Goal: Task Accomplishment & Management: Use online tool/utility

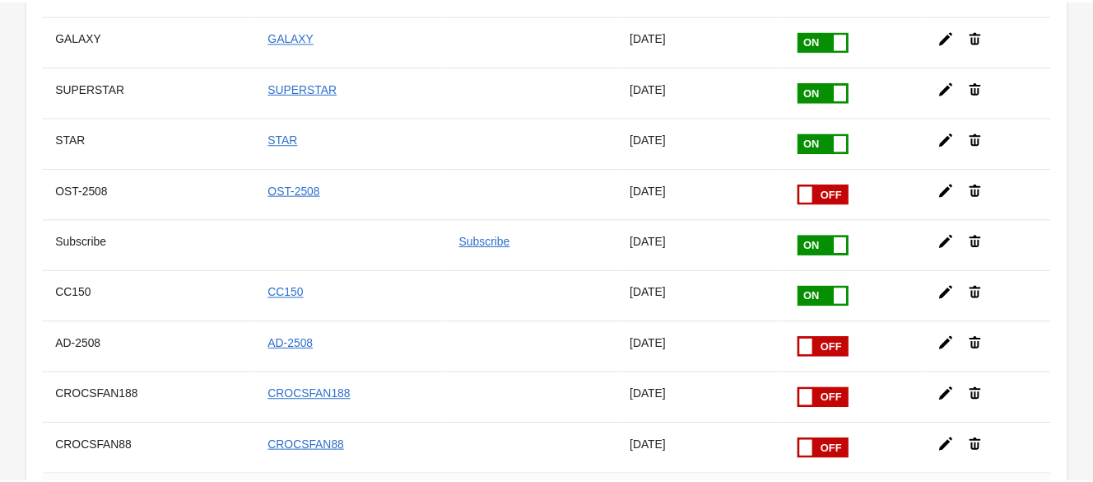
scroll to position [617, 0]
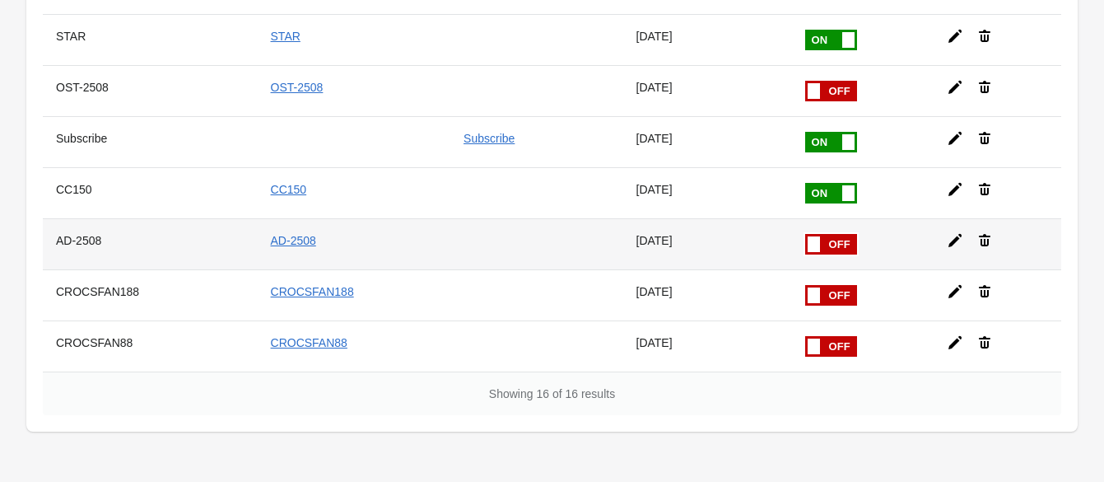
click at [807, 236] on span at bounding box center [813, 244] width 12 height 16
click at [0, 0] on input "checkbox" at bounding box center [0, 0] width 0 height 0
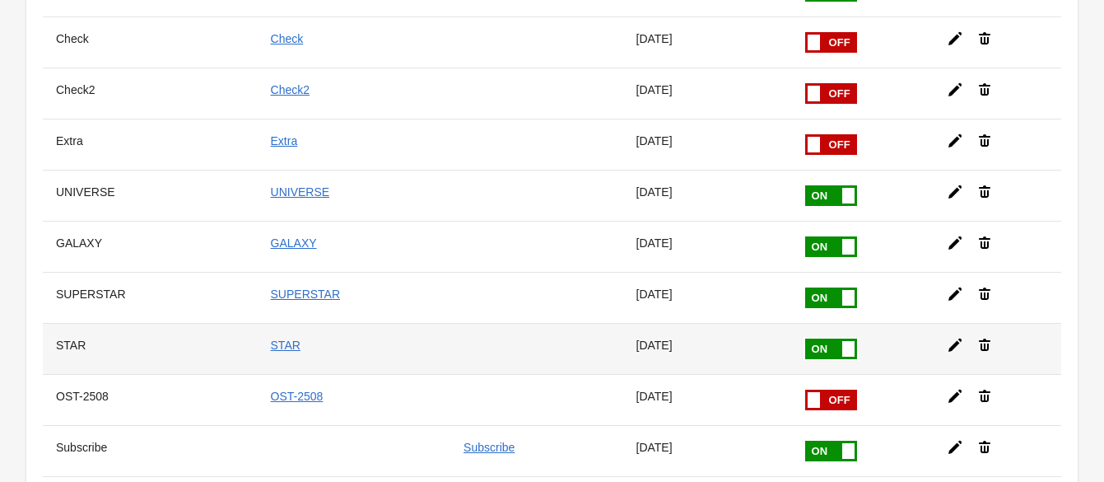
scroll to position [514, 0]
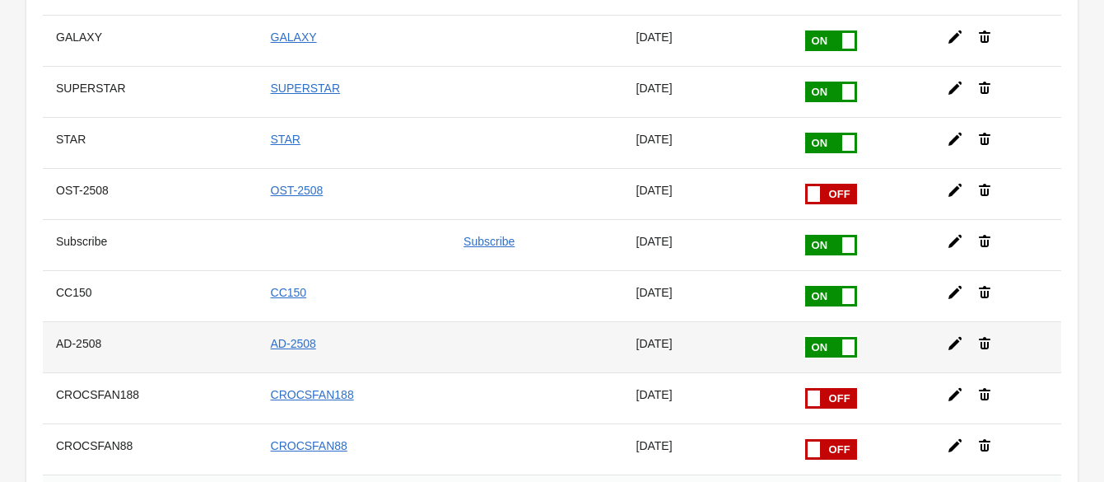
click at [947, 335] on icon at bounding box center [955, 343] width 16 height 16
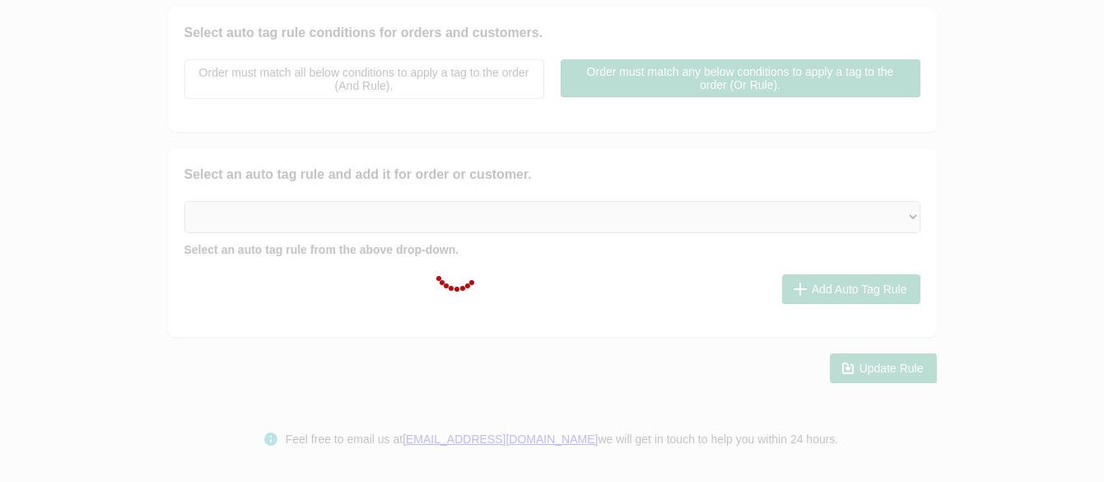
scroll to position [399, 0]
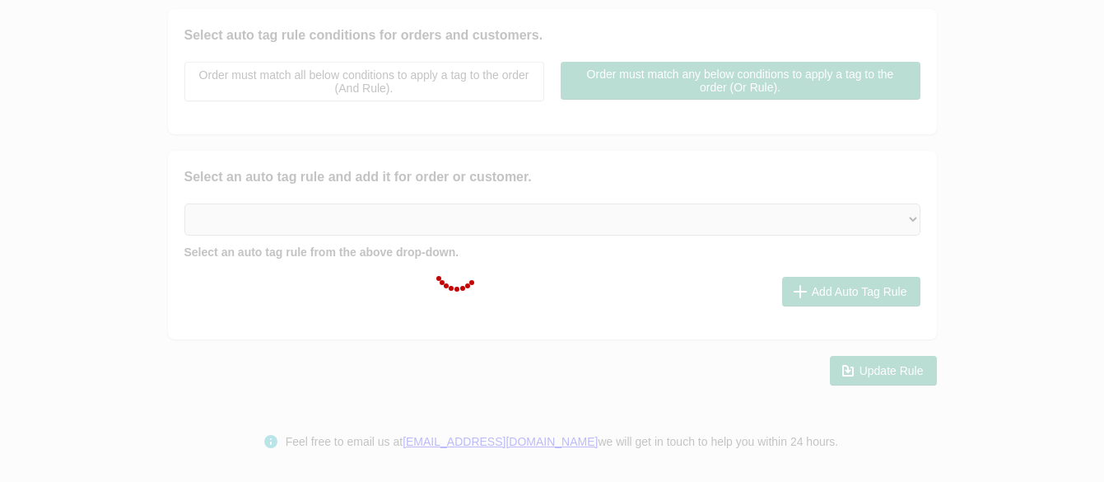
type input "AD-2508"
checkbox input "true"
type input "AD-2508"
select select "2"
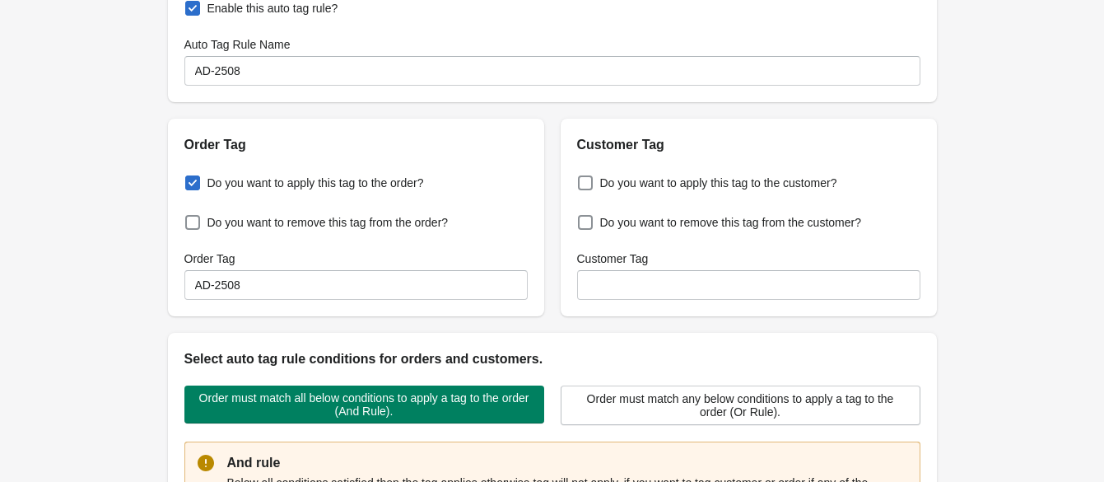
scroll to position [0, 0]
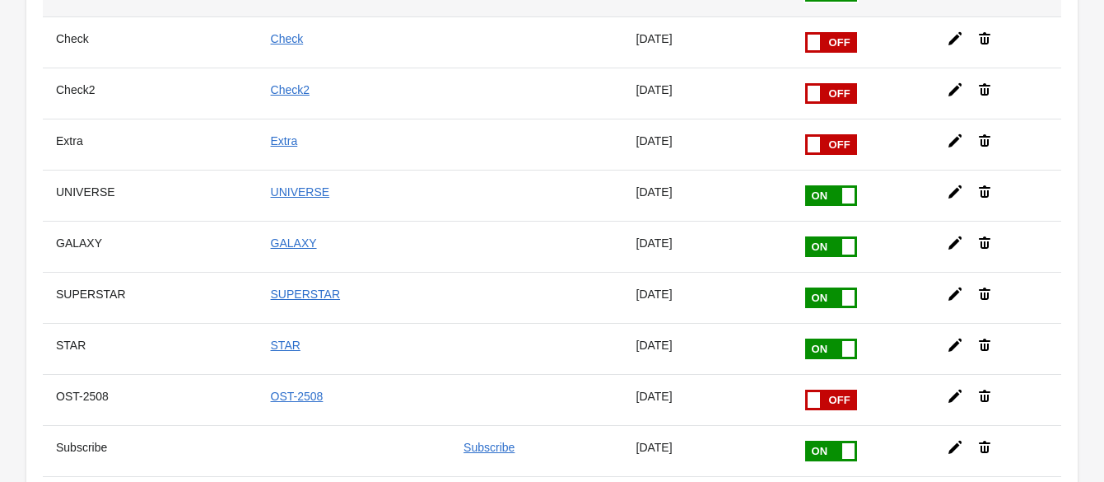
scroll to position [617, 0]
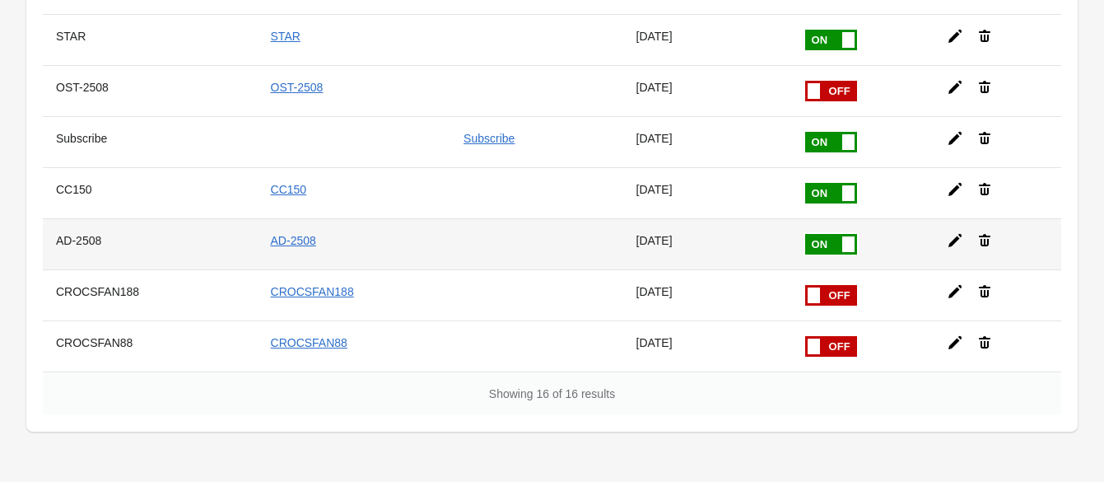
click at [948, 234] on icon at bounding box center [954, 240] width 13 height 13
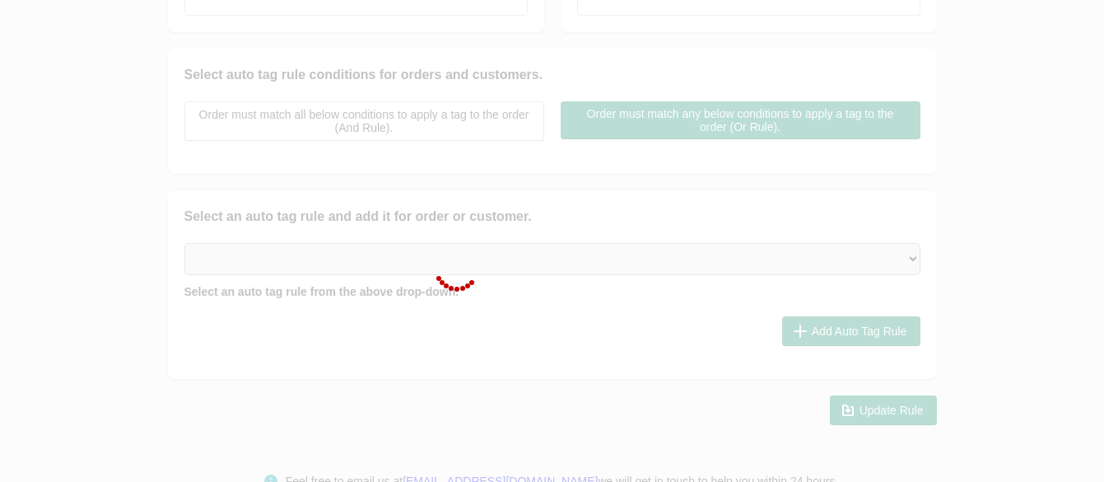
type input "AD-2508"
checkbox input "true"
type input "AD-2508"
select select "2"
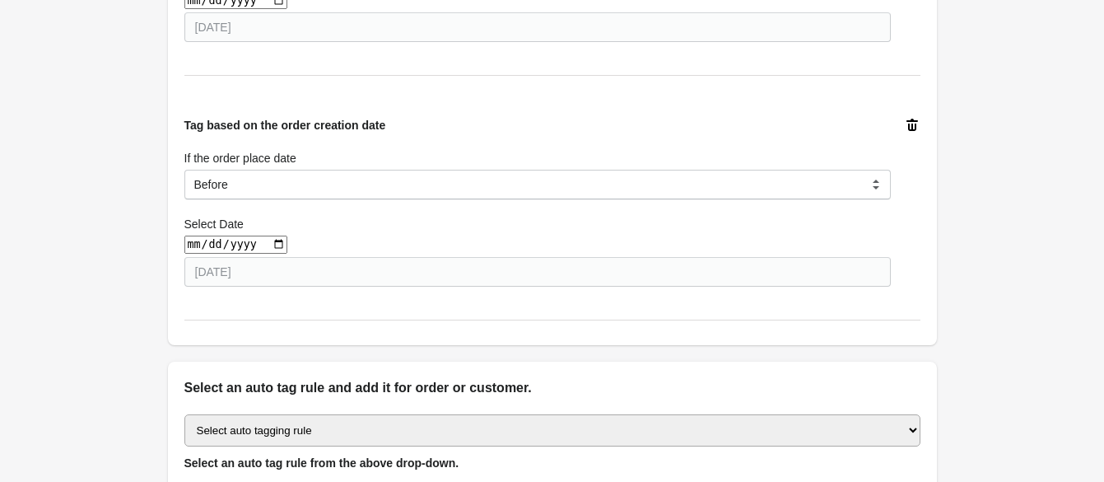
scroll to position [1310, 0]
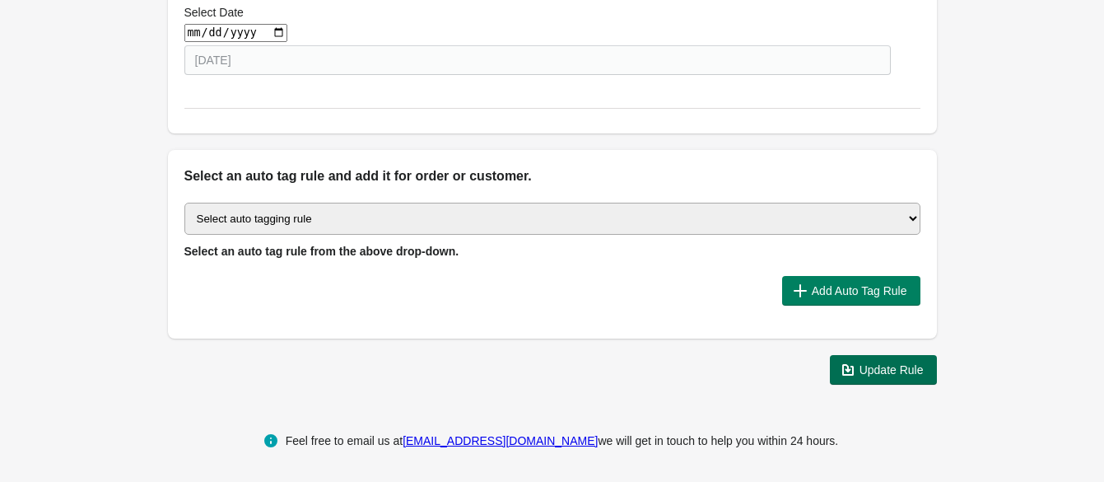
click at [885, 372] on span "Update Rule" at bounding box center [891, 369] width 64 height 13
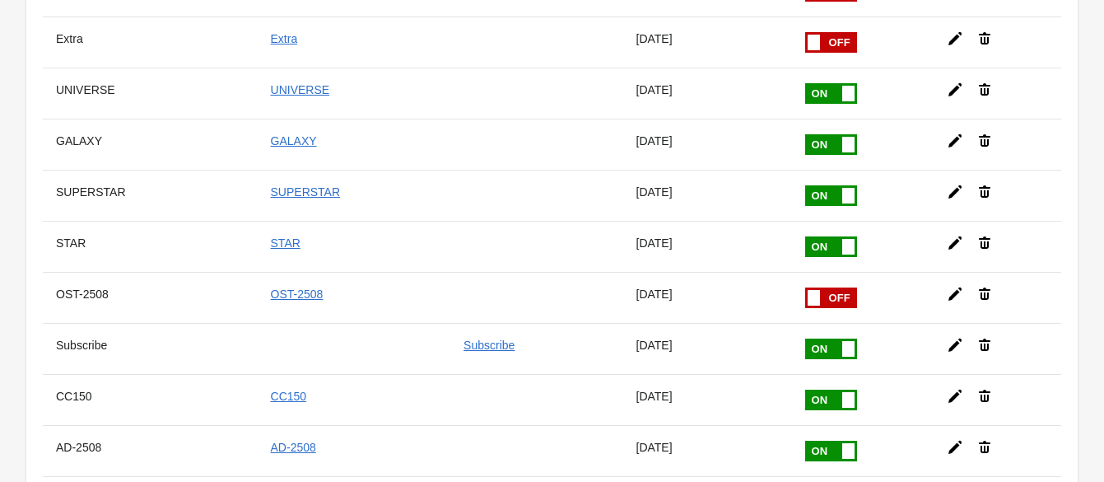
scroll to position [658, 0]
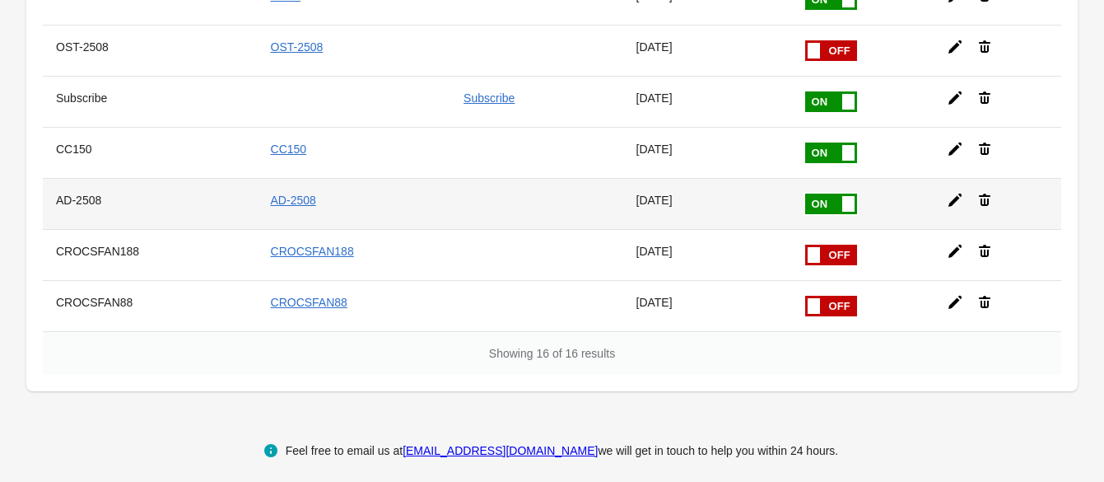
click at [955, 192] on icon at bounding box center [955, 200] width 16 height 16
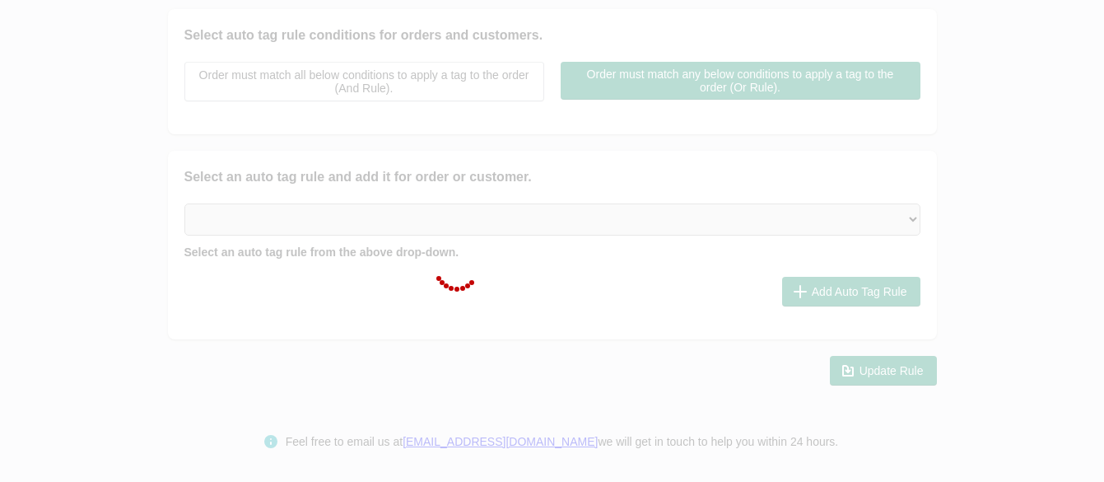
type input "AD-2508"
checkbox input "true"
type input "AD-2508"
select select "2"
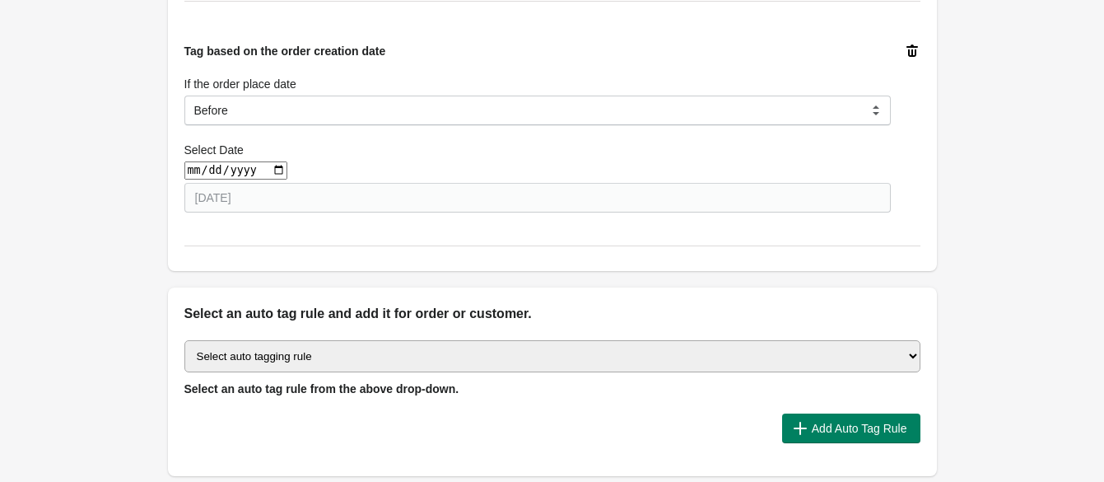
scroll to position [1310, 0]
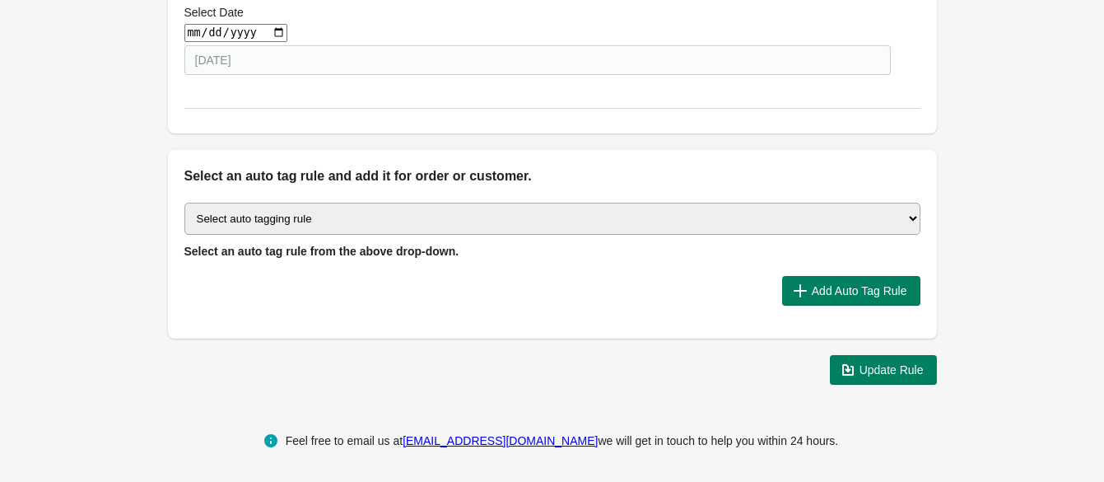
click at [296, 244] on span "Select an auto tag rule from the above drop-down." at bounding box center [321, 250] width 275 height 13
click at [313, 219] on select "Select auto tagging rule Tag by order amount Tag based on the order count (Volu…" at bounding box center [552, 218] width 736 height 32
select select "3"
click at [184, 202] on select "Select auto tagging rule Tag by order amount Tag based on the order count (Volu…" at bounding box center [552, 218] width 736 height 32
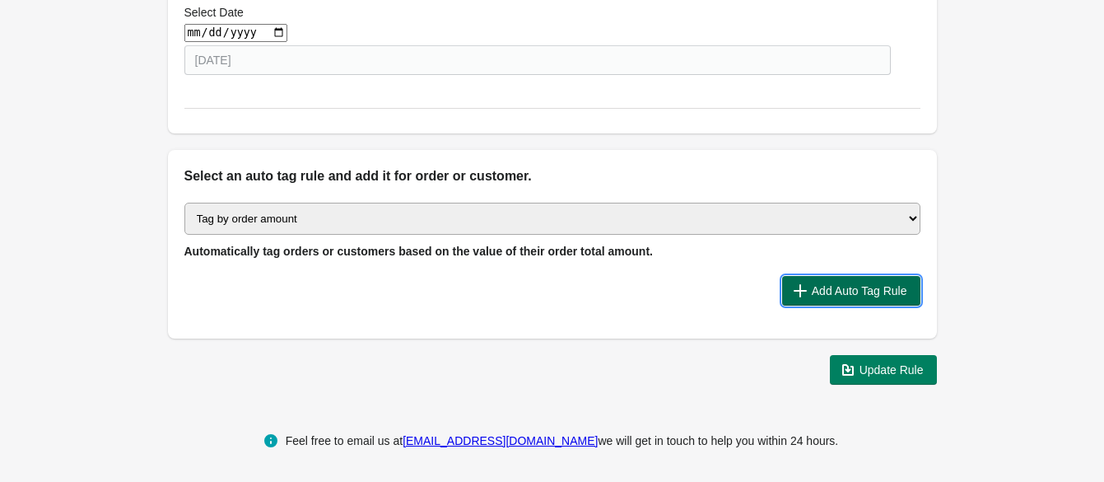
click at [826, 288] on span "Add Auto Tag Rule" at bounding box center [859, 290] width 95 height 13
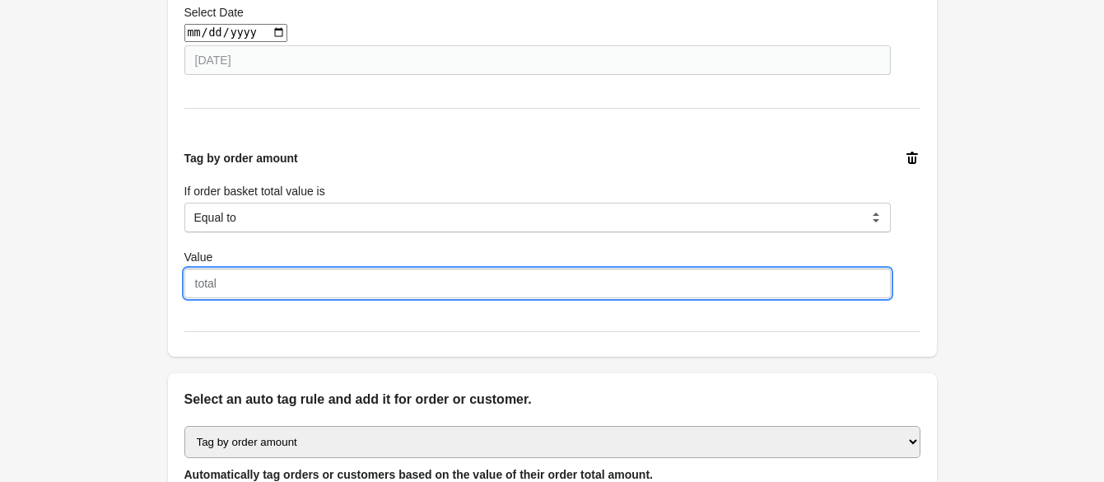
click at [240, 288] on input "Value" at bounding box center [537, 283] width 706 height 30
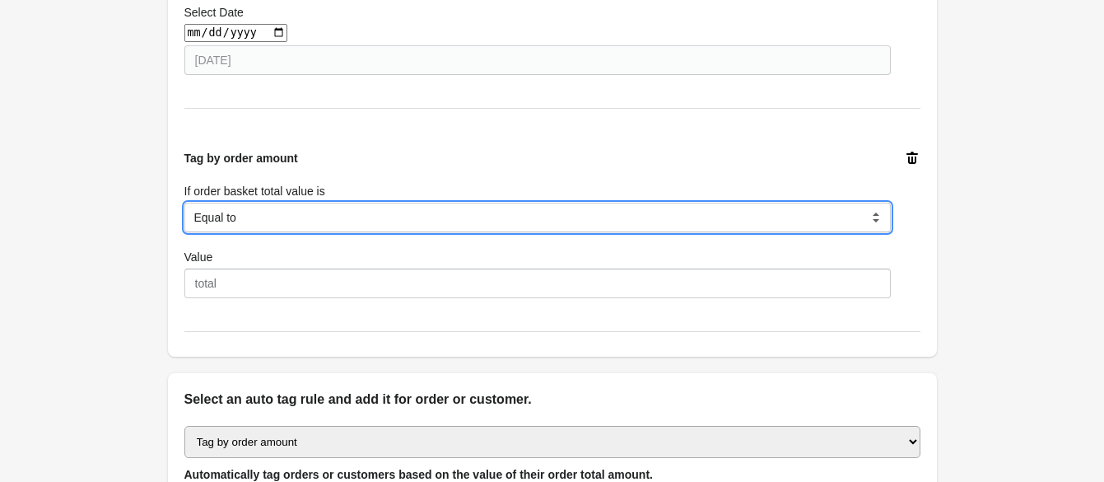
click at [251, 228] on select "Equal to Greater than Less than" at bounding box center [537, 217] width 706 height 30
select select "2"
click at [184, 202] on select "Equal to Greater than Less than" at bounding box center [537, 217] width 706 height 30
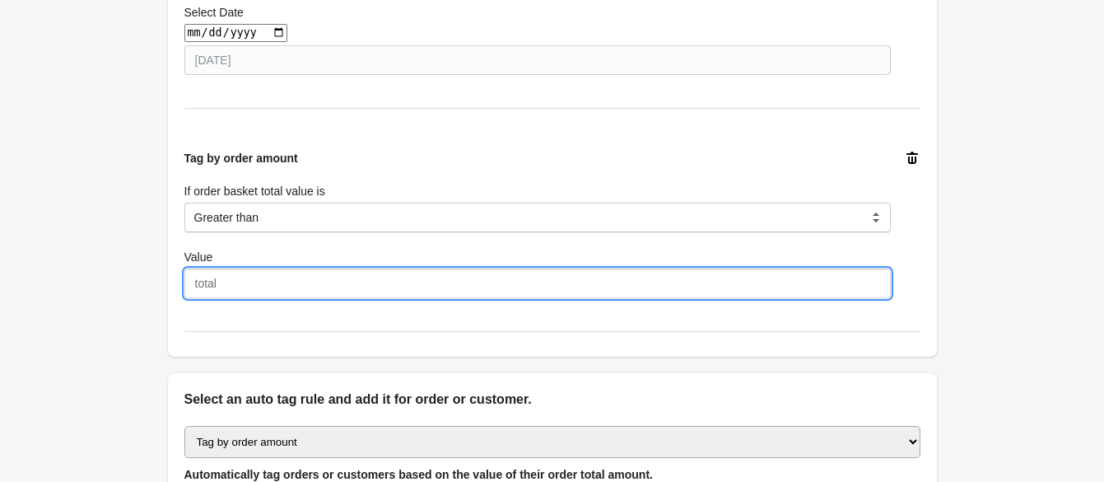
click at [216, 294] on input "Value" at bounding box center [537, 283] width 706 height 30
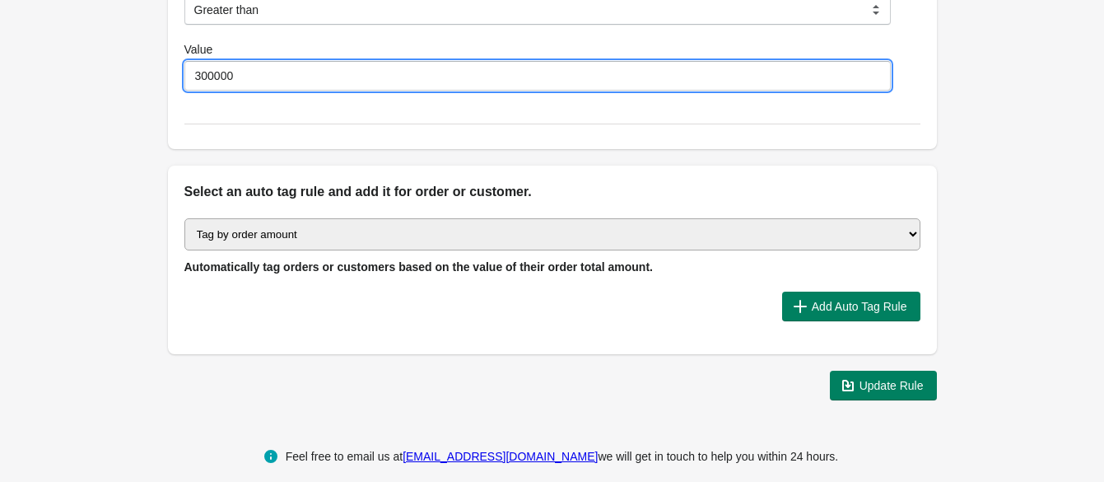
scroll to position [1533, 0]
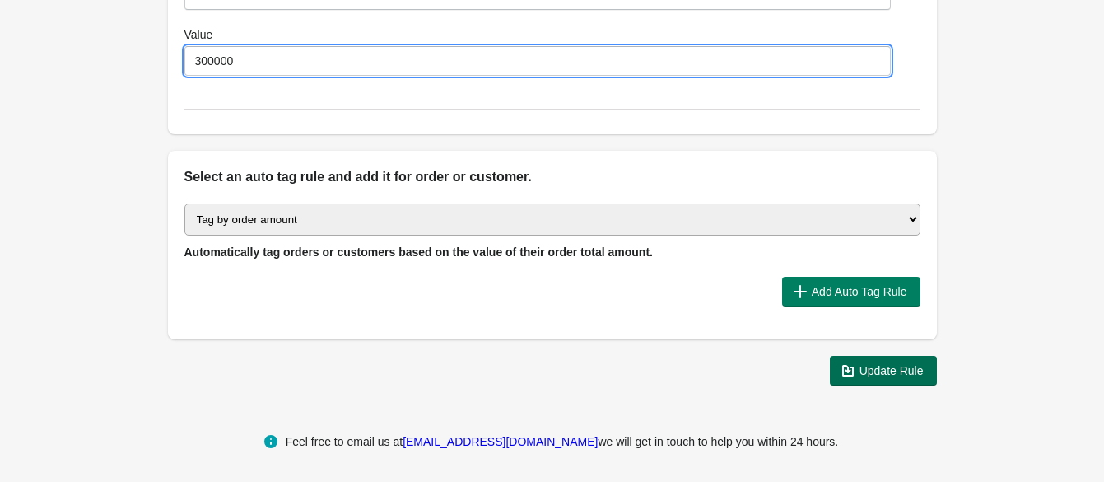
type input "300000"
click at [885, 364] on span "Update Rule" at bounding box center [891, 370] width 64 height 13
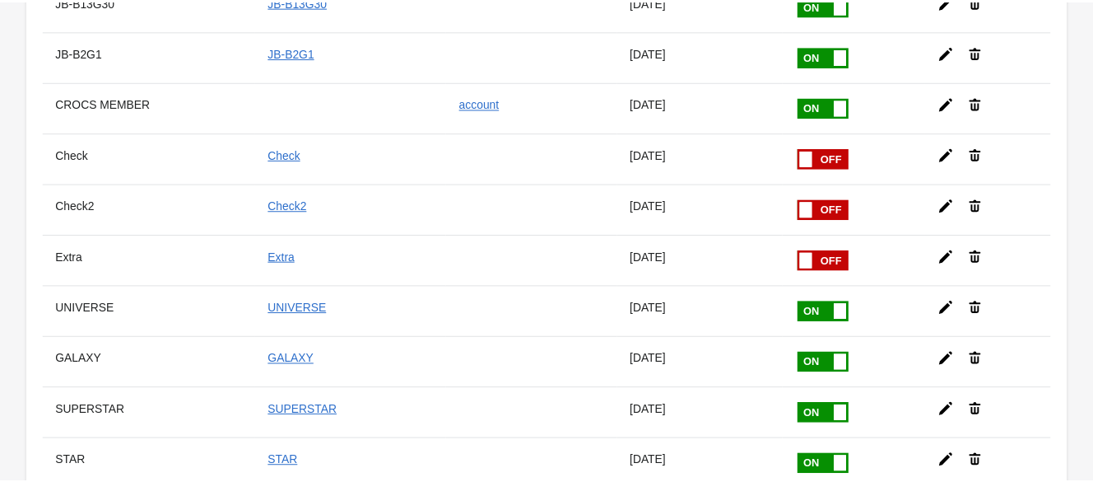
scroll to position [205, 0]
